Goal: Task Accomplishment & Management: Use online tool/utility

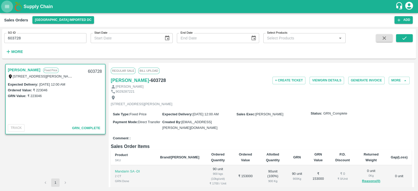
click at [4, 4] on icon "open drawer" at bounding box center [7, 7] width 6 height 6
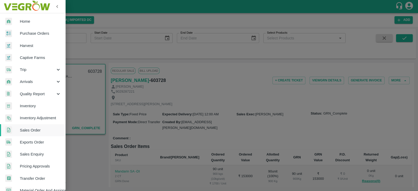
click at [164, 40] on div at bounding box center [209, 95] width 418 height 191
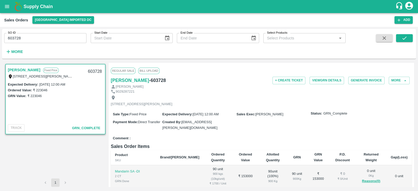
click at [131, 20] on div "Sales Orders Mumbai Imported DC" at bounding box center [199, 20] width 390 height 8
click at [5, 4] on icon "open drawer" at bounding box center [7, 7] width 6 height 6
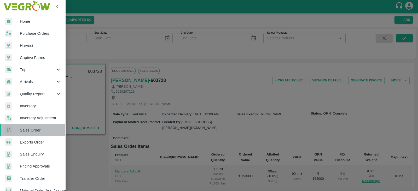
click at [33, 132] on span "Sales Order" at bounding box center [40, 130] width 41 height 6
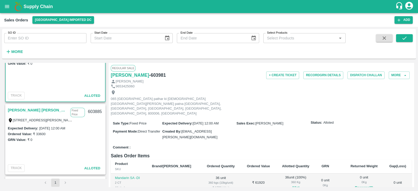
scroll to position [26, 0]
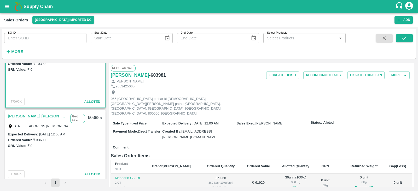
click at [29, 116] on link "[PERSON_NAME] [PERSON_NAME]" at bounding box center [38, 116] width 60 height 7
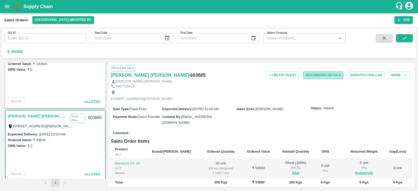
click at [315, 73] on button "Record GRN Details" at bounding box center [323, 76] width 40 height 8
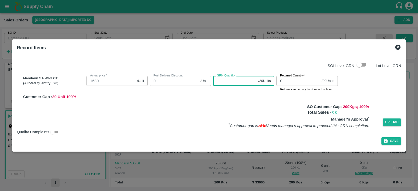
click at [225, 79] on input "GRN Quantity   *" at bounding box center [234, 81] width 43 height 10
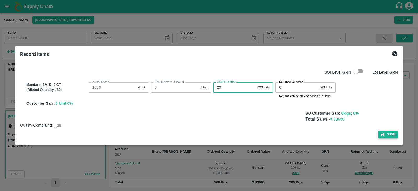
type input "20"
click at [380, 136] on icon "button" at bounding box center [382, 135] width 4 height 4
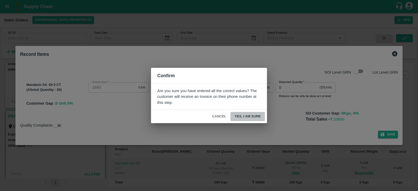
click at [241, 115] on button "Yes, I am sure" at bounding box center [247, 116] width 34 height 9
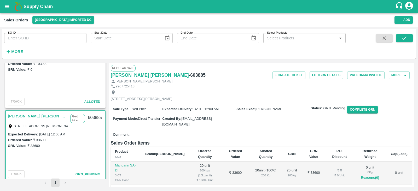
click at [258, 132] on div "Comment :" at bounding box center [261, 134] width 301 height 9
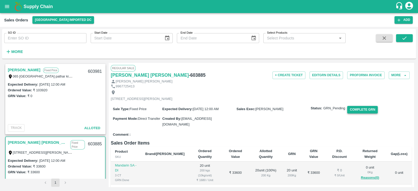
click at [365, 114] on button "Complete GRN" at bounding box center [362, 110] width 31 height 8
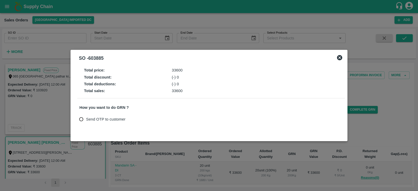
click at [339, 57] on icon at bounding box center [339, 57] width 5 height 5
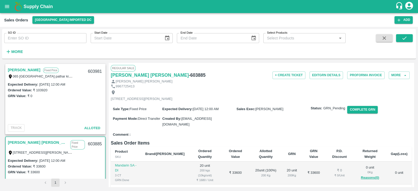
click at [230, 86] on div "9967725413" at bounding box center [261, 86] width 301 height 5
click at [7, 6] on icon "open drawer" at bounding box center [7, 7] width 6 height 6
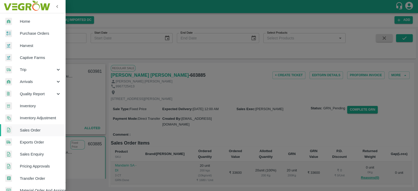
click at [35, 128] on span "Sales Order" at bounding box center [40, 130] width 41 height 6
